Goal: Information Seeking & Learning: Learn about a topic

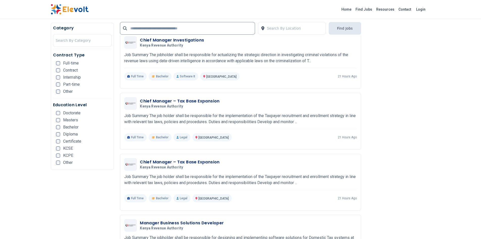
scroll to position [810, 0]
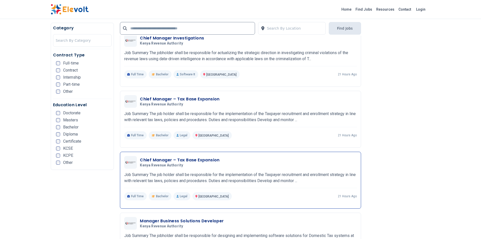
click at [346, 164] on div "Chief Manager – Tax Base Expansion Kenya Revenue Authority [DATE] [DATE]" at bounding box center [248, 162] width 217 height 11
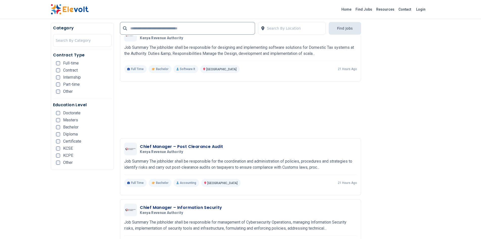
scroll to position [1027, 0]
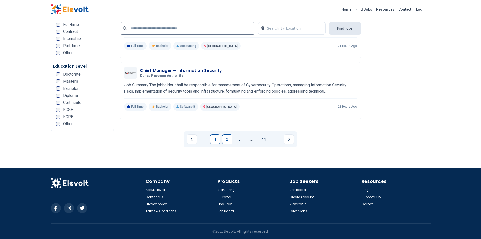
click at [227, 142] on link "2" at bounding box center [227, 139] width 10 height 10
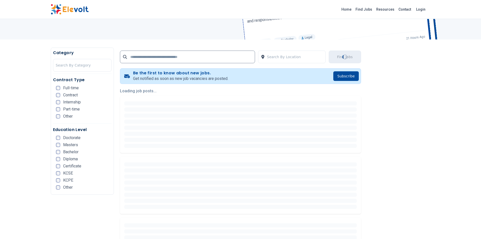
scroll to position [0, 0]
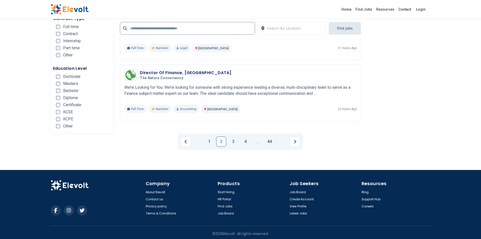
scroll to position [1026, 0]
click at [231, 139] on link "3" at bounding box center [233, 141] width 10 height 10
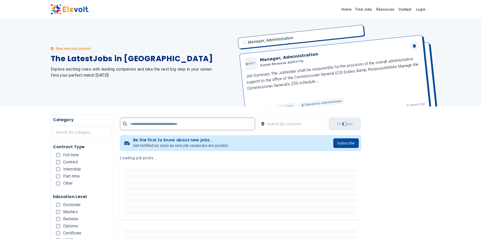
scroll to position [0, 0]
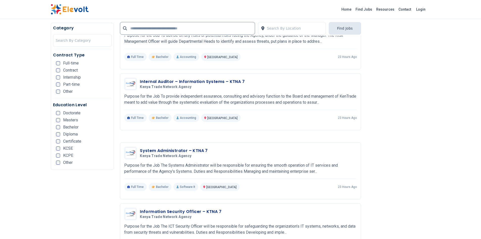
click at [111, 139] on ul "Doctorate Masters Bachelor Diploma Certificate KCSE KCPE Other" at bounding box center [84, 139] width 56 height 57
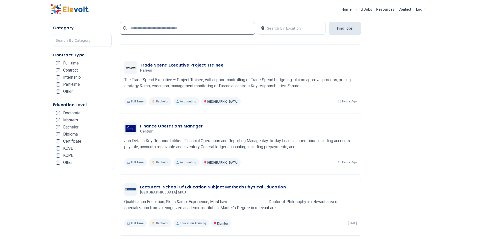
scroll to position [678, 0]
